Goal: Check status: Check status

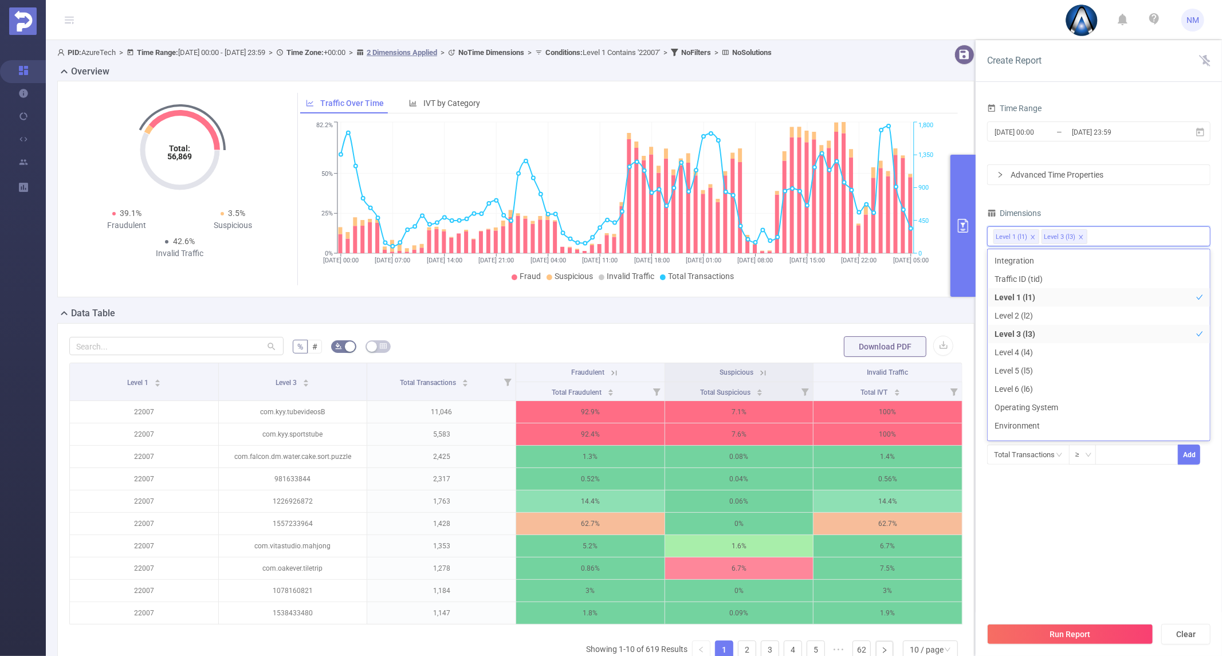
click at [1058, 524] on section "Time Range [DATE] 00:00 _ [DATE] 23:59 Advanced Time Properties Dimensions Leve…" at bounding box center [1098, 358] width 223 height 516
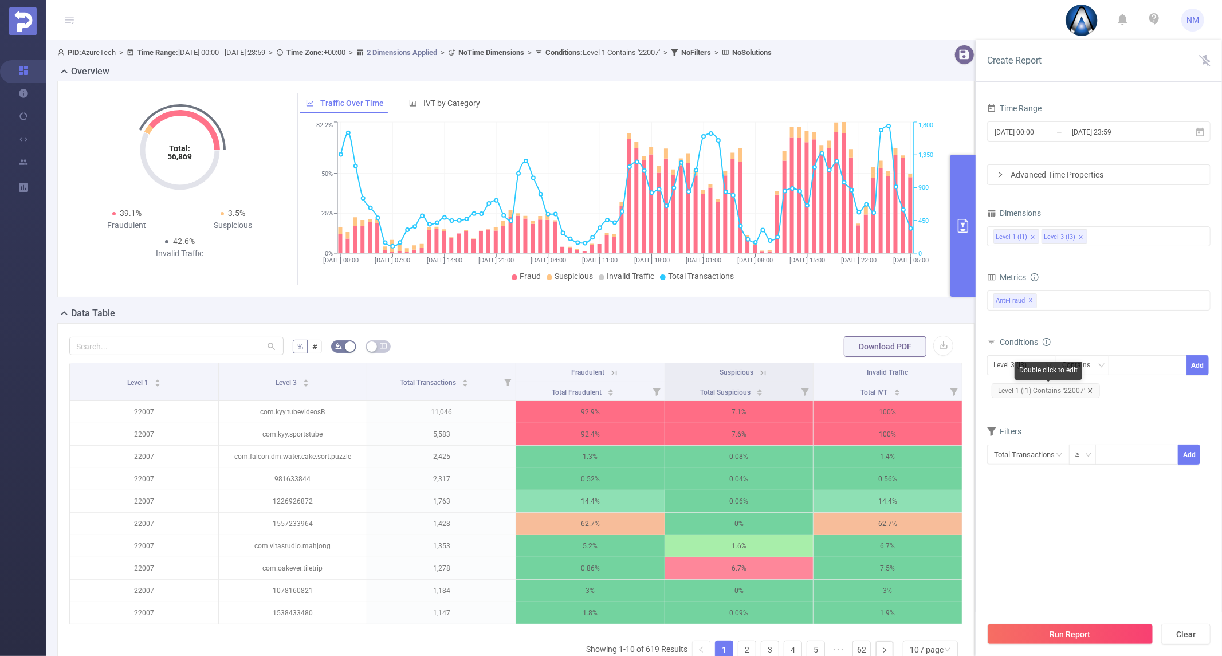
click at [1089, 390] on icon "icon: close" at bounding box center [1090, 390] width 4 height 4
click at [1126, 368] on div at bounding box center [1148, 365] width 66 height 19
paste input "com.imo.android.imoim"
type input "com.imo.android.imoim"
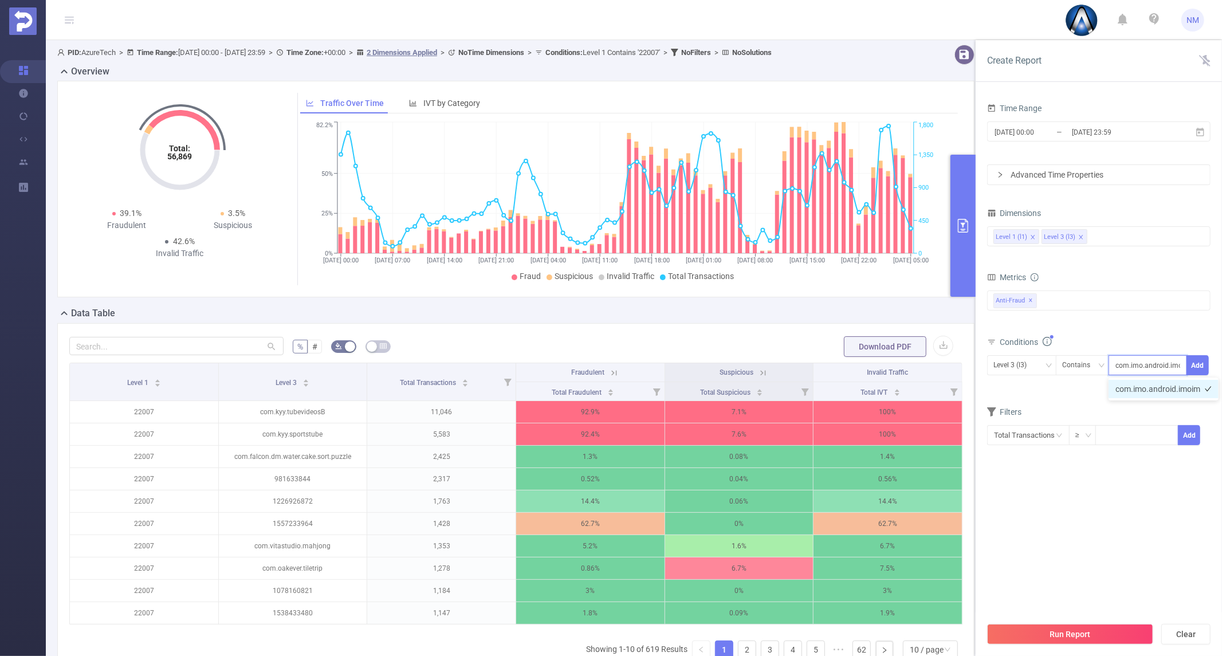
scroll to position [0, 9]
click at [1133, 388] on li "com.imo.android.imoim" at bounding box center [1163, 389] width 110 height 18
click at [1206, 361] on button "Add" at bounding box center [1197, 365] width 22 height 20
click at [1090, 128] on input "[DATE] 23:59" at bounding box center [1117, 131] width 93 height 15
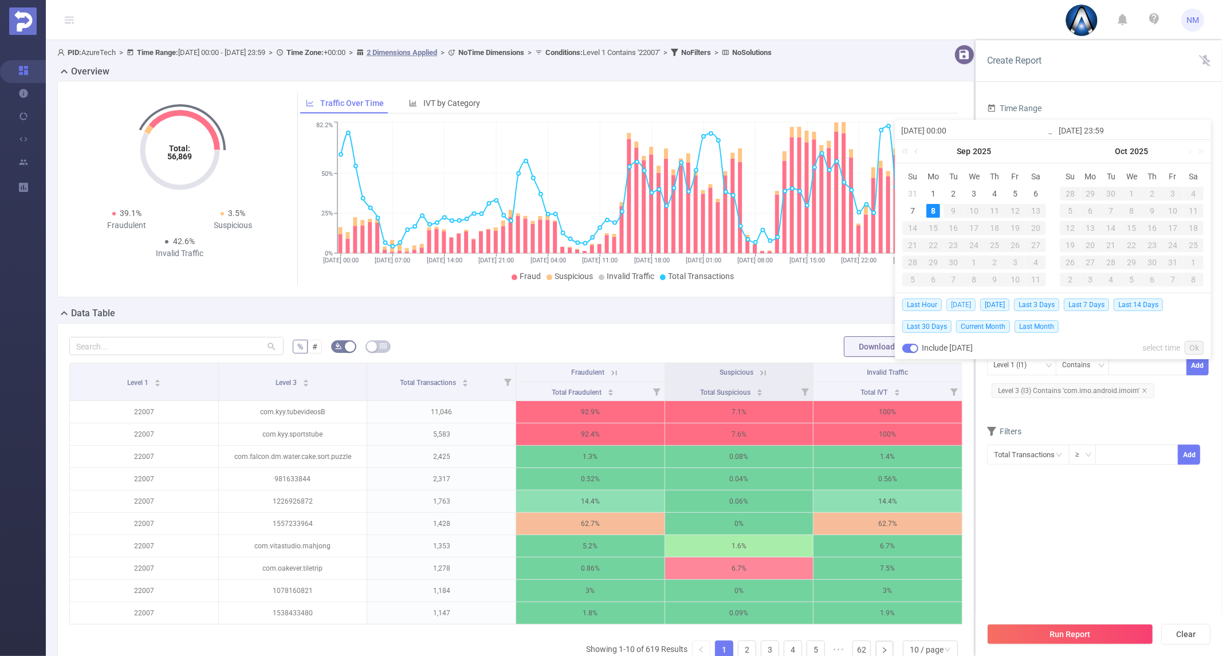
click at [966, 305] on span "[DATE]" at bounding box center [960, 304] width 29 height 13
type input "[DATE] 00:00"
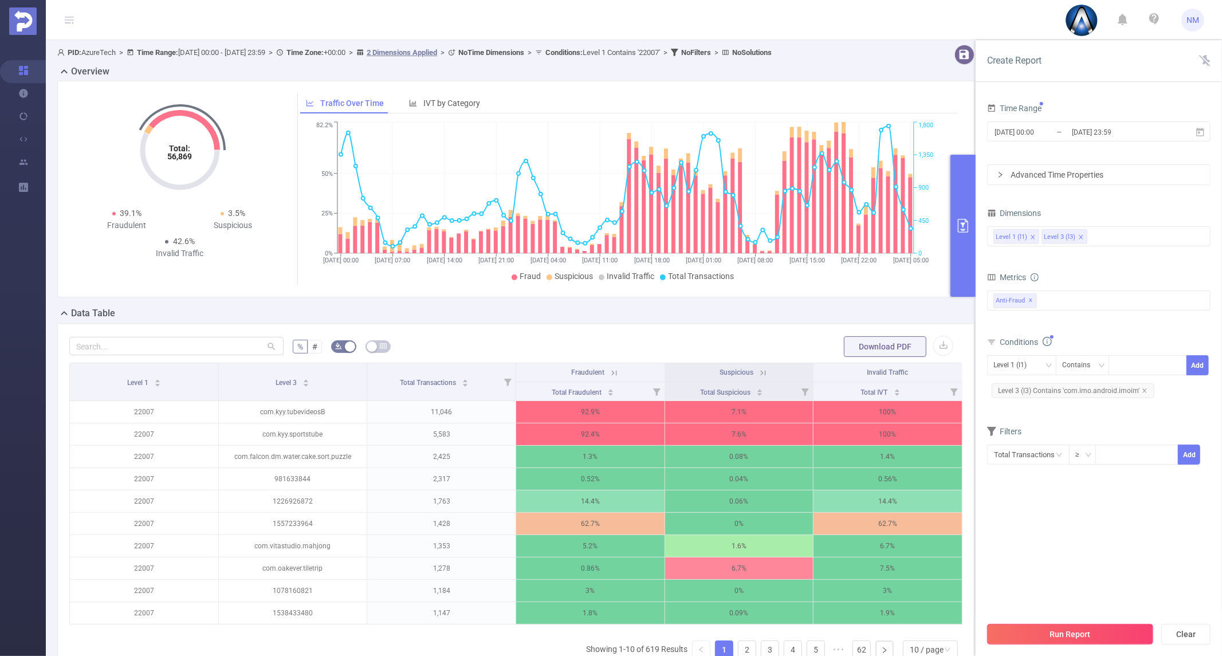
click at [1075, 632] on button "Run Report" at bounding box center [1070, 634] width 166 height 21
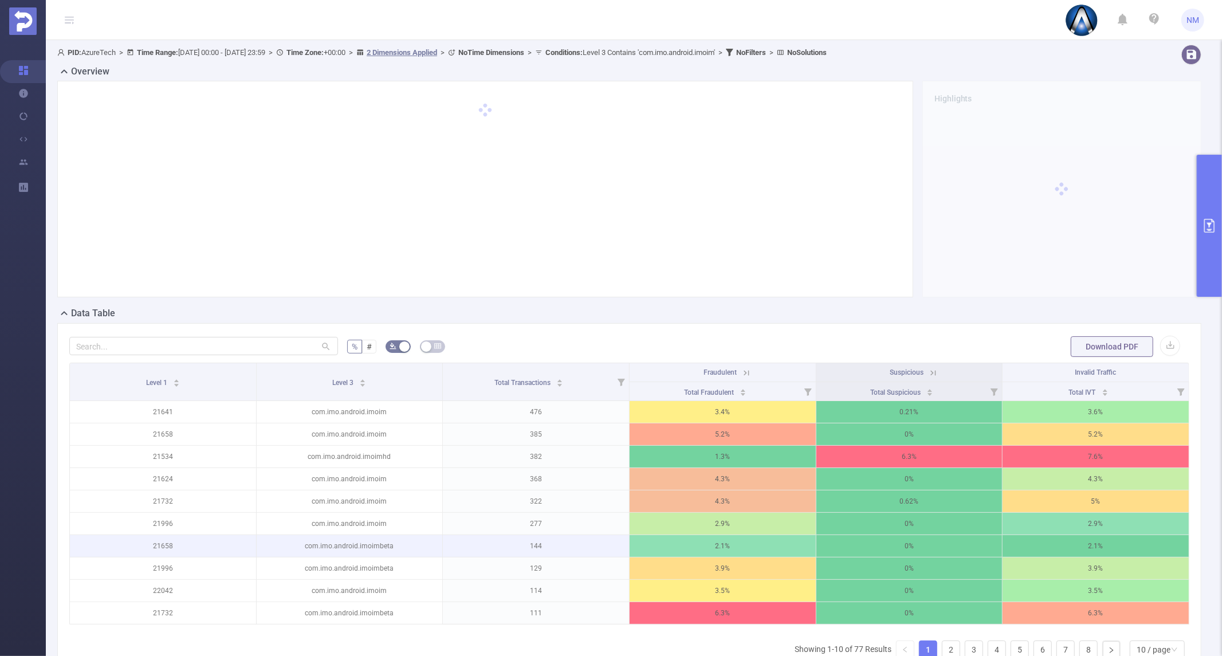
click at [289, 552] on p "com.imo.android.imoimbeta" at bounding box center [350, 546] width 186 height 22
